Goal: Communication & Community: Answer question/provide support

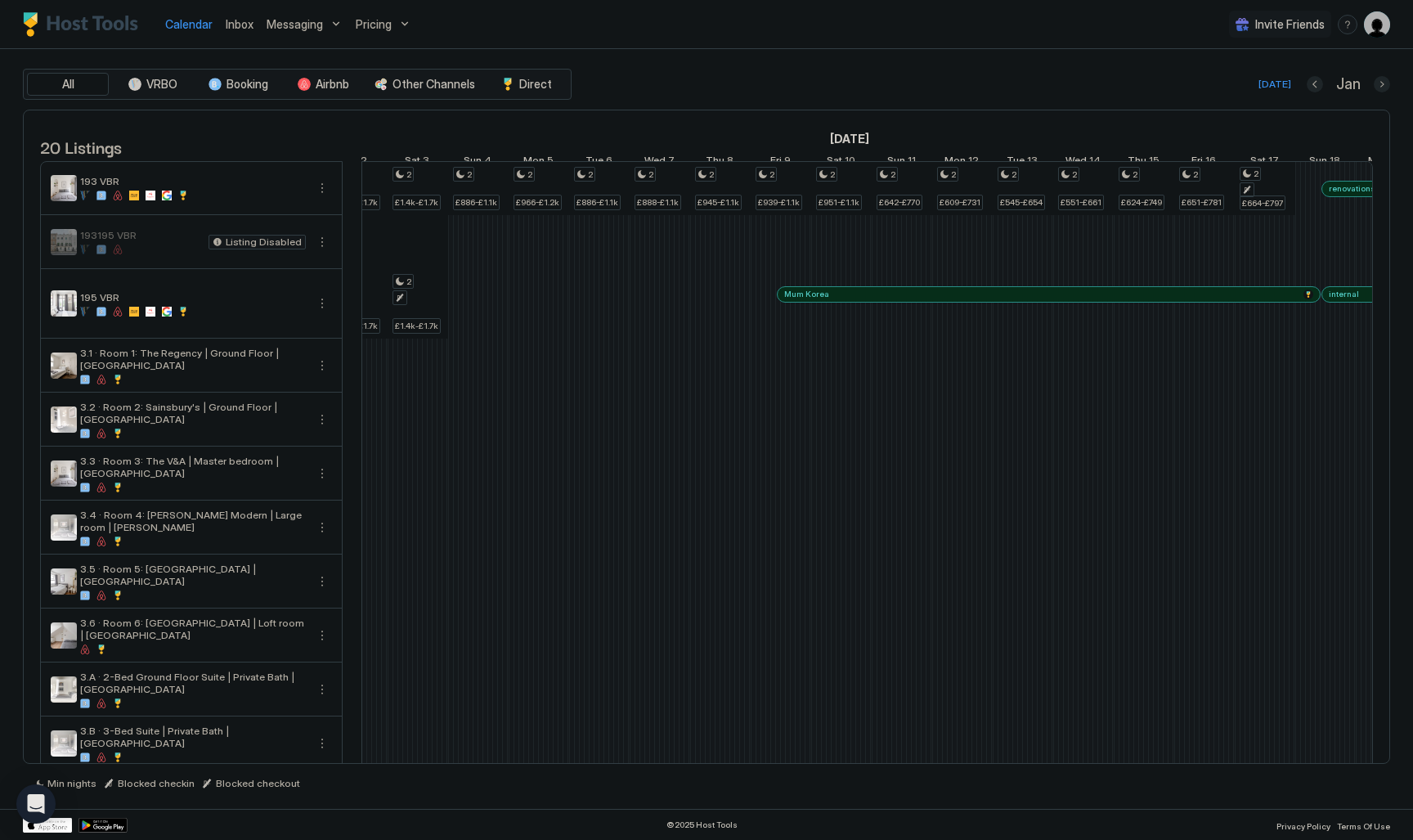
click at [685, 53] on div "All VRBO Booking Airbnb Other Channels Direct Today Jan 20 Listings December 20…" at bounding box center [707, 429] width 1368 height 759
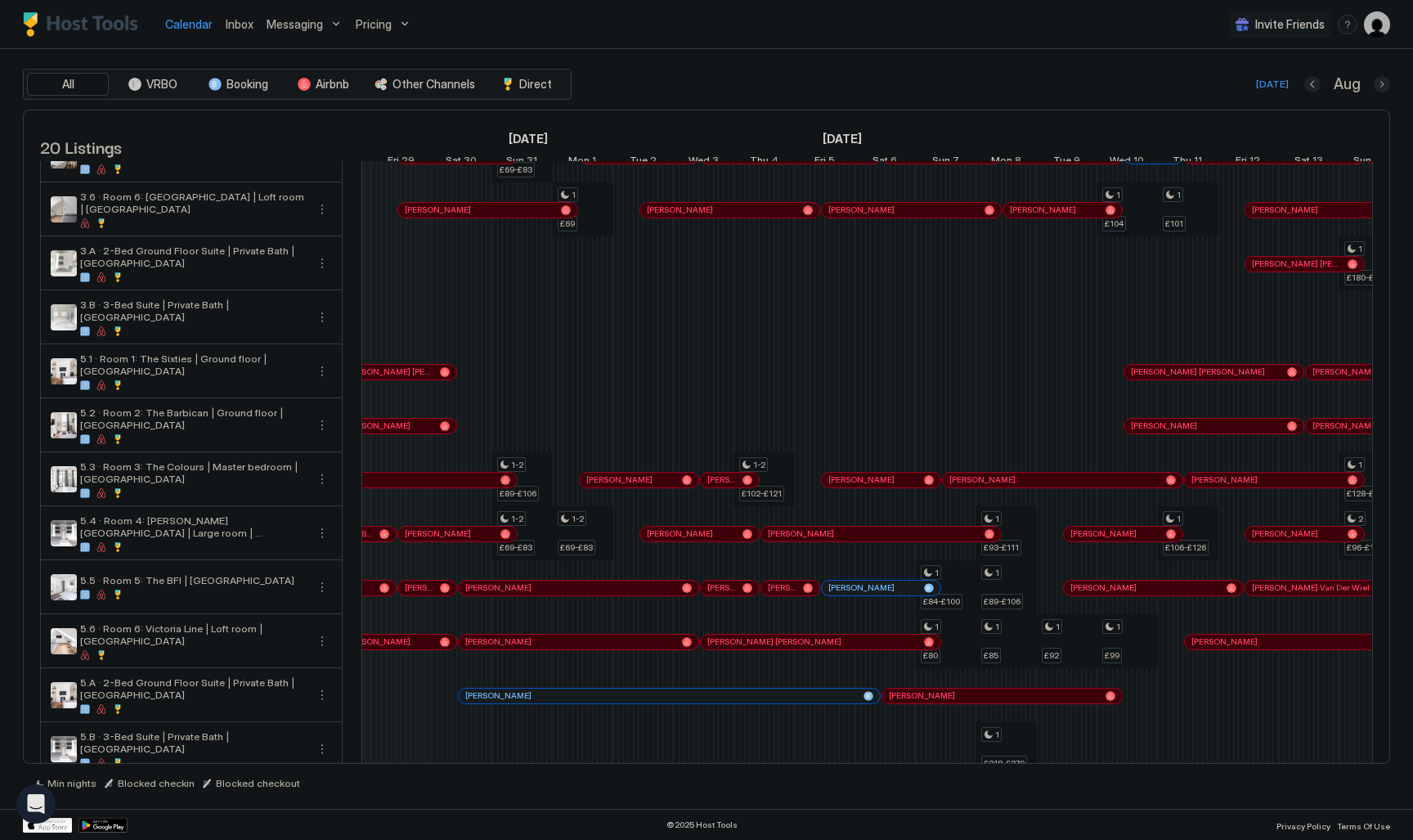
scroll to position [458, 0]
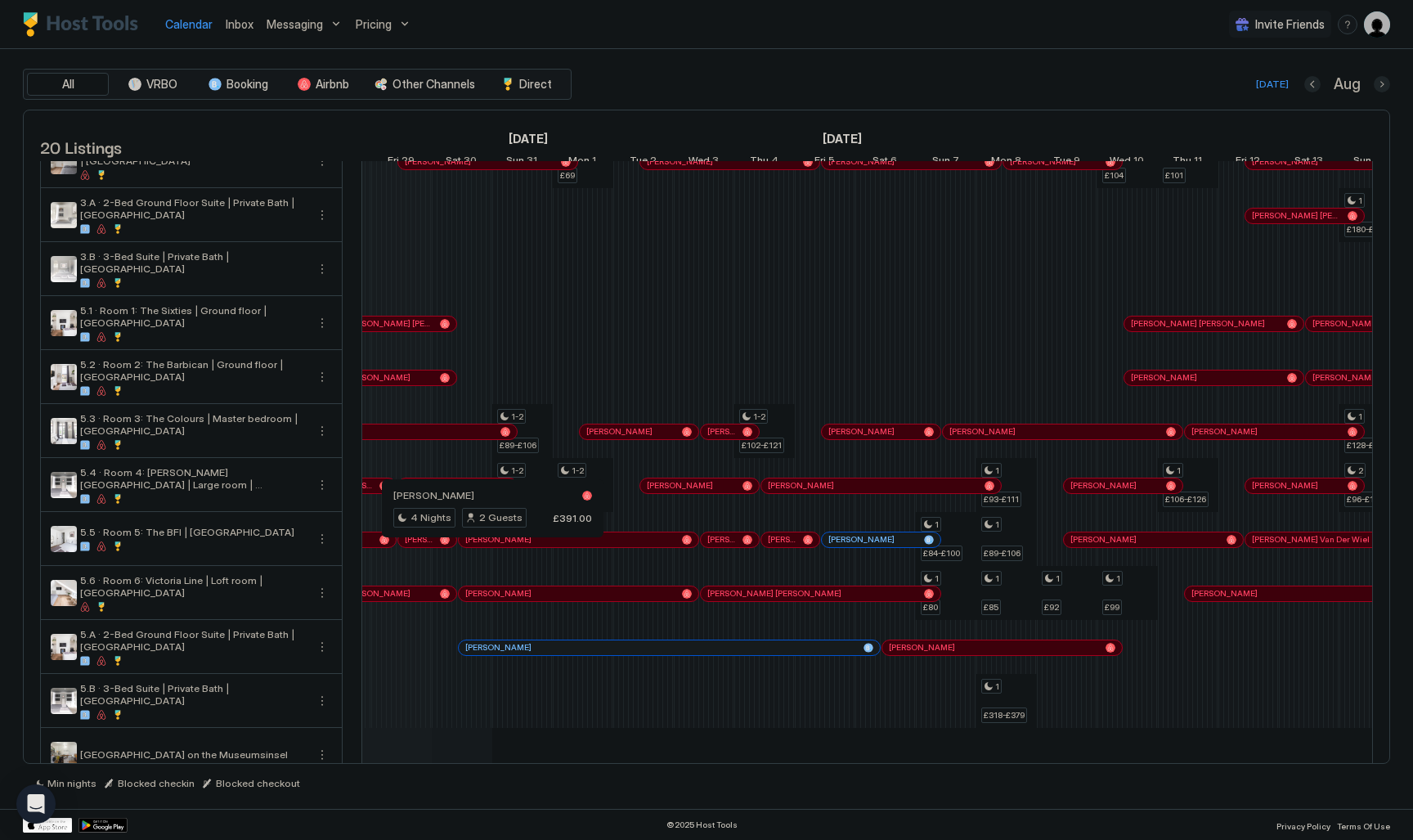
click at [486, 546] on div at bounding box center [486, 540] width 13 height 13
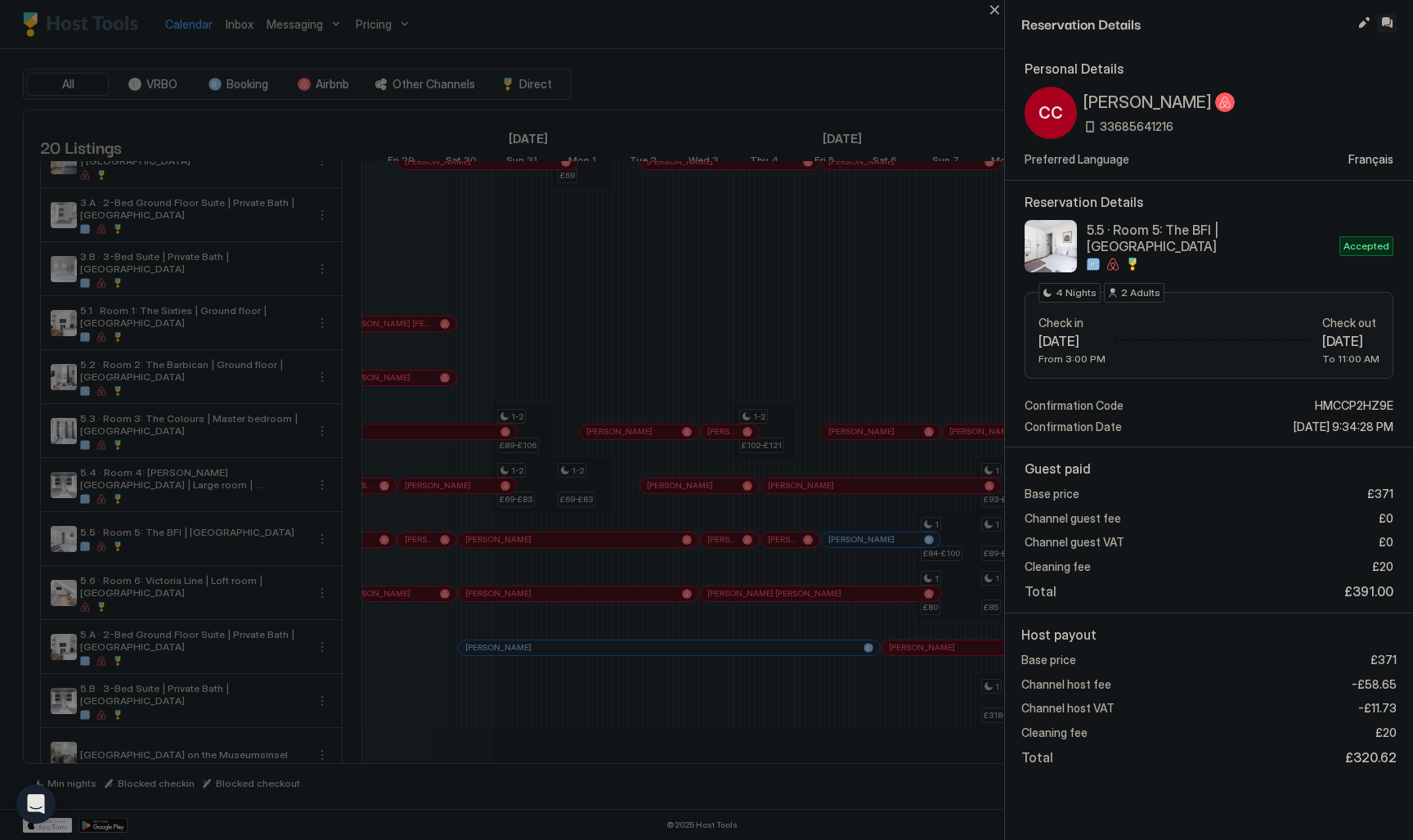
click at [1392, 23] on button "Inbox" at bounding box center [1387, 22] width 19 height 19
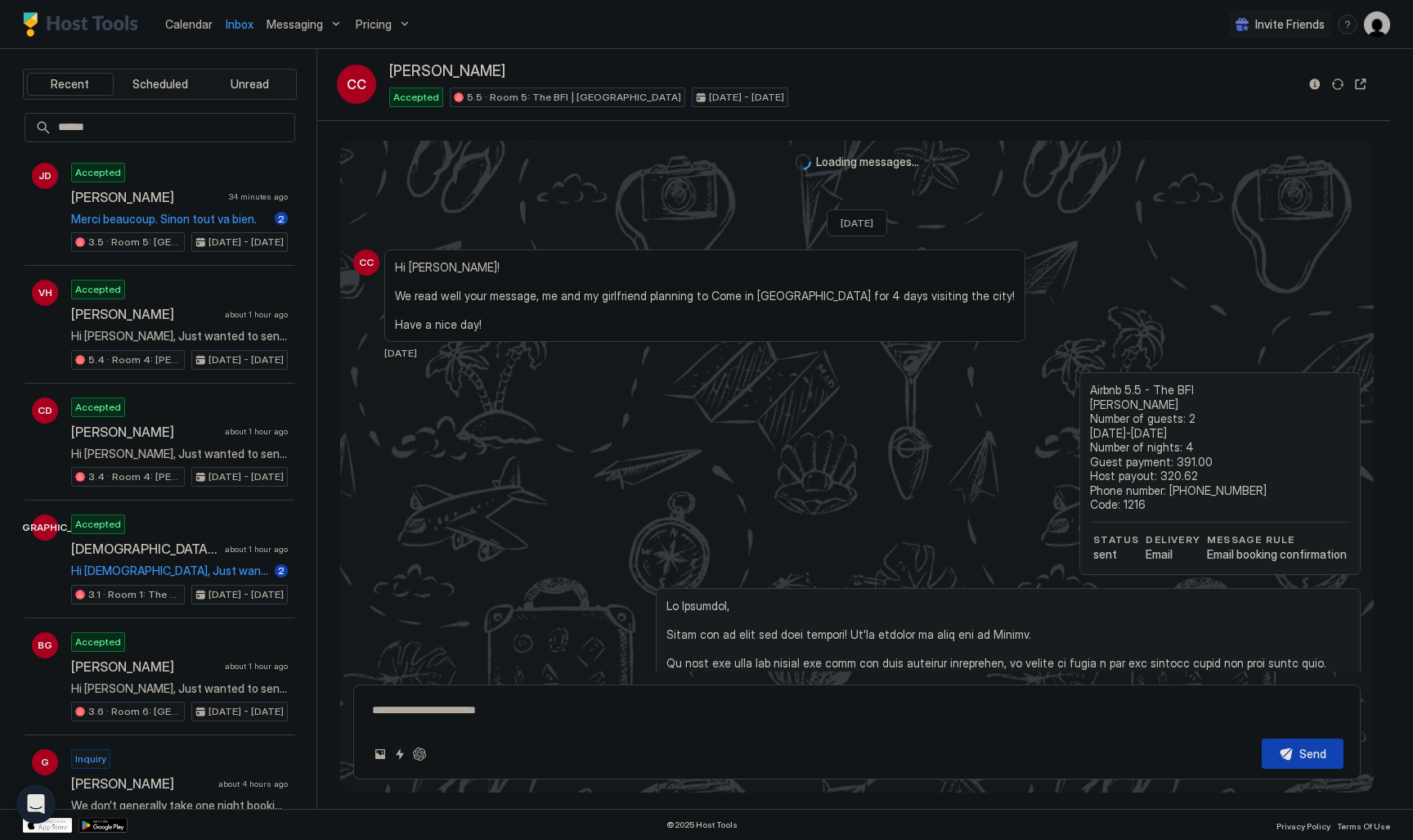
scroll to position [1438, 0]
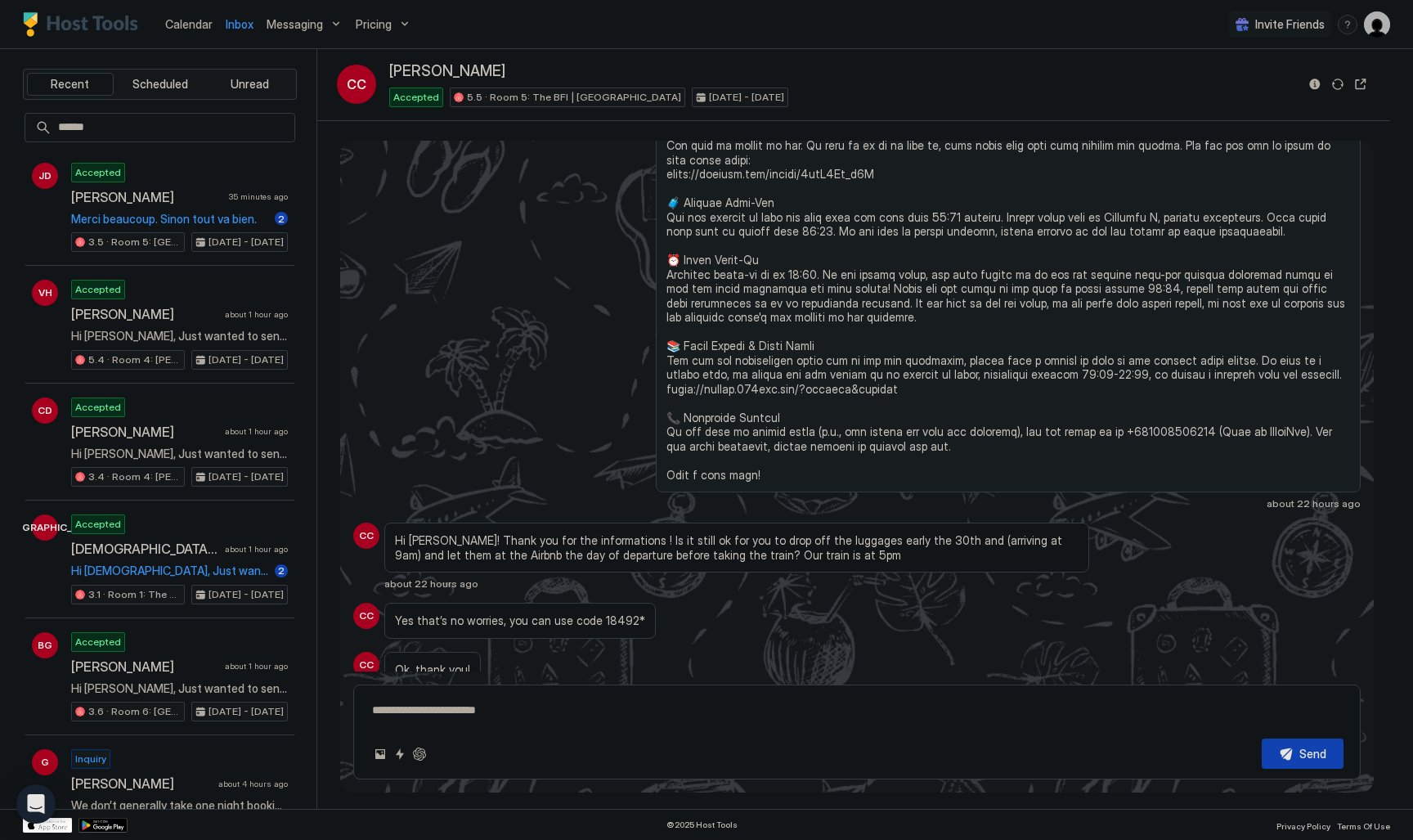
click at [601, 613] on span "Yes that’s no worries, you can use code 18492*" at bounding box center [520, 621] width 250 height 15
click at [737, 533] on span "Hi [PERSON_NAME]! Thank you for the informations ! Is it still ok for you to dr…" at bounding box center [737, 547] width 684 height 29
type textarea "*"
